Goal: Task Accomplishment & Management: Use online tool/utility

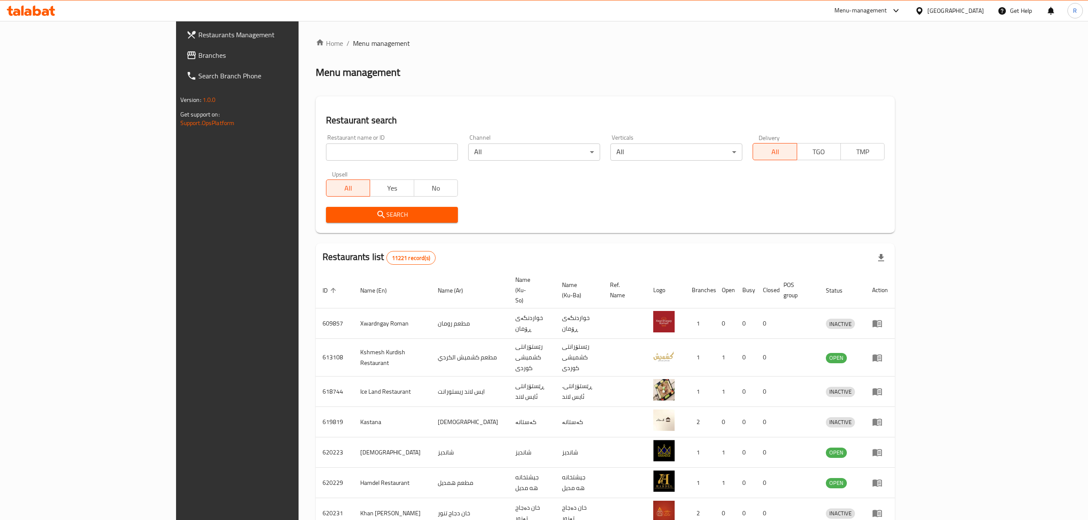
drag, startPoint x: 0, startPoint y: 0, endPoint x: 293, endPoint y: 153, distance: 330.6
click at [326, 153] on input "search" at bounding box center [392, 152] width 132 height 17
paste input "675774"
type input "675774"
click at [333, 219] on span "Search" at bounding box center [392, 215] width 118 height 11
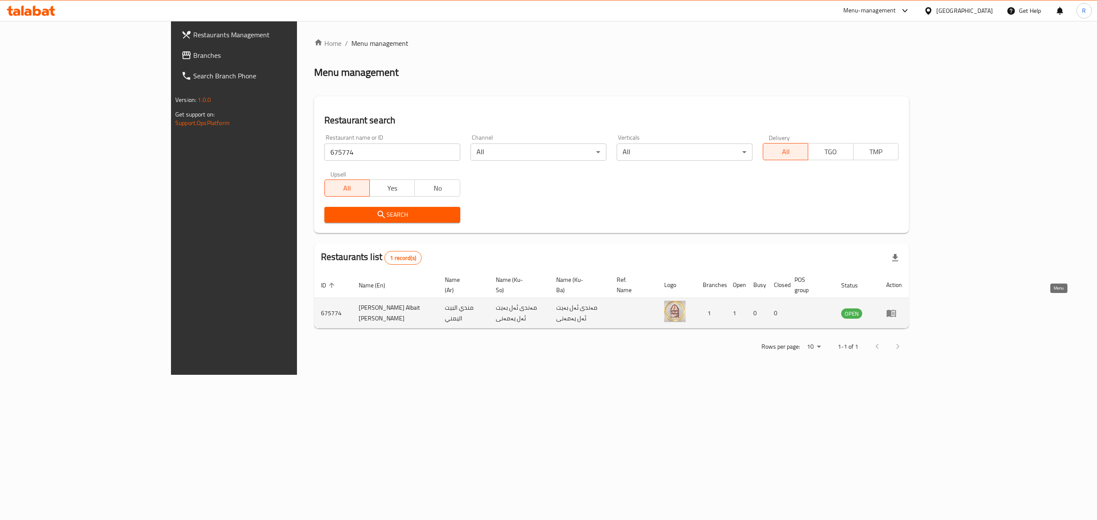
click at [896, 310] on icon "enhanced table" at bounding box center [891, 313] width 9 height 7
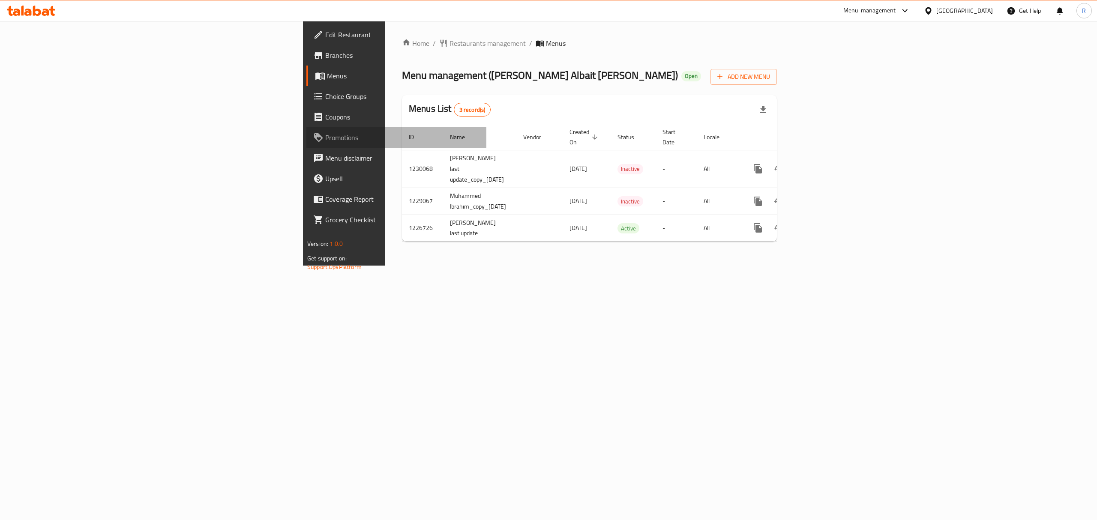
click at [325, 140] on span "Promotions" at bounding box center [402, 137] width 154 height 10
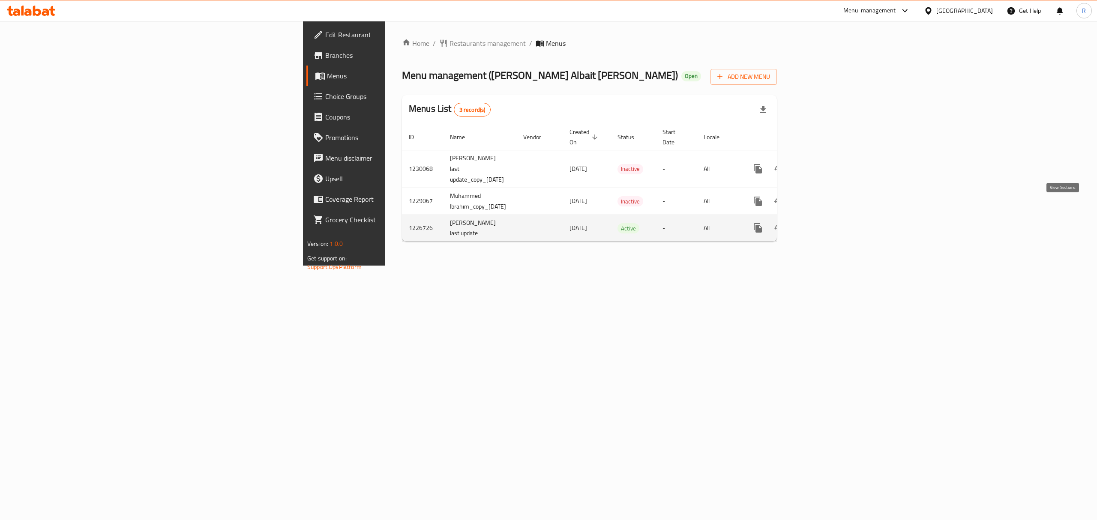
click at [825, 223] on icon "enhanced table" at bounding box center [820, 228] width 10 height 10
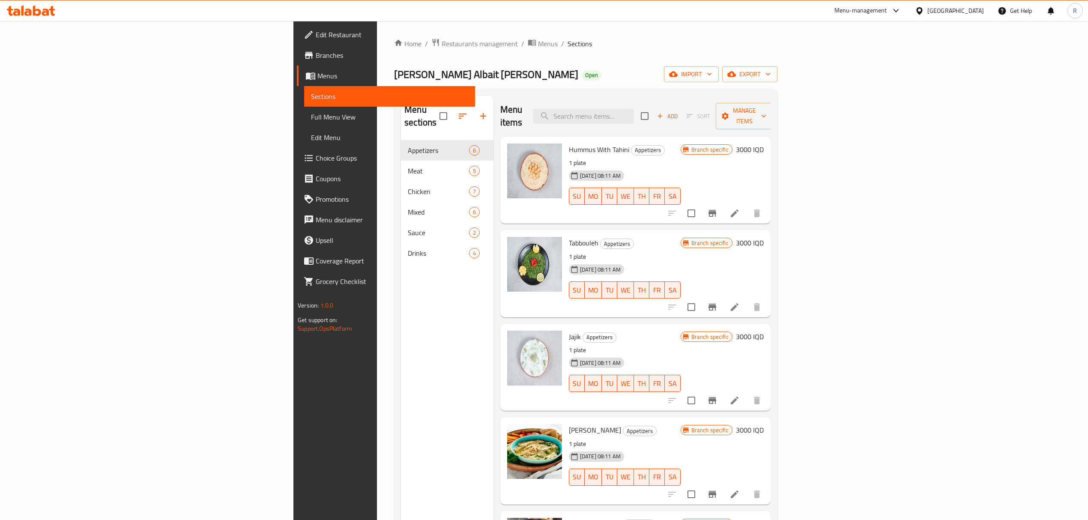
click at [316, 179] on span "Coupons" at bounding box center [392, 179] width 153 height 10
